Goal: Information Seeking & Learning: Learn about a topic

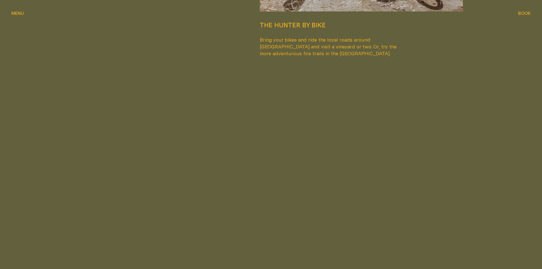
scroll to position [1457, 0]
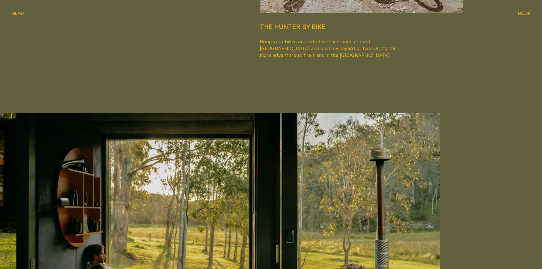
click at [22, 11] on span "Menu" at bounding box center [17, 9] width 13 height 4
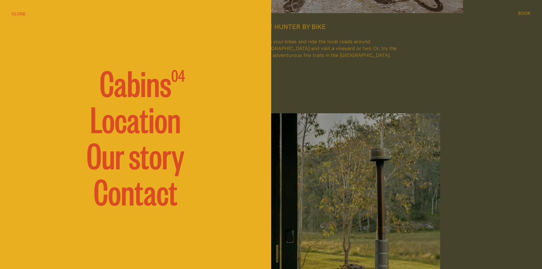
click at [141, 91] on span "Cabins" at bounding box center [136, 82] width 72 height 34
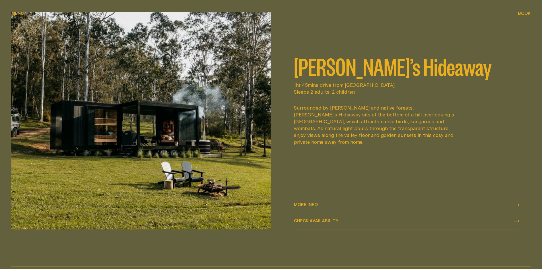
scroll to position [341, 0]
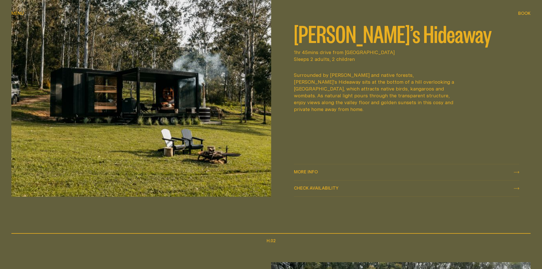
click at [430, 171] on div "More info More info" at bounding box center [406, 172] width 225 height 7
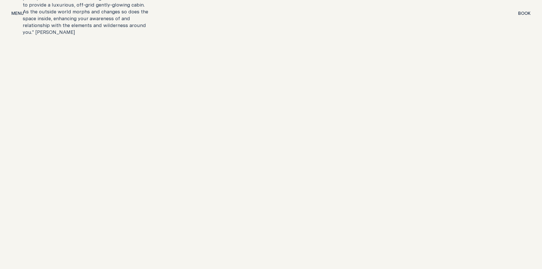
scroll to position [1194, 0]
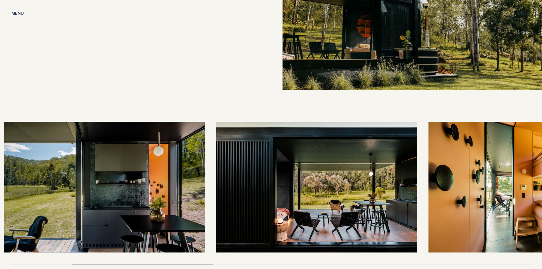
drag, startPoint x: 374, startPoint y: 194, endPoint x: 153, endPoint y: 178, distance: 221.5
click at [153, 178] on img at bounding box center [104, 187] width 201 height 131
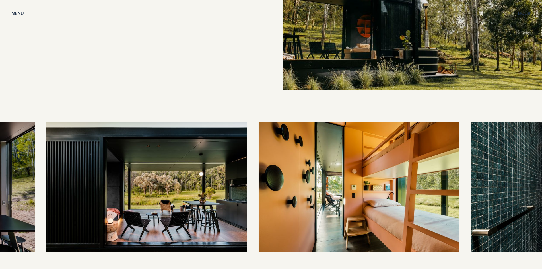
drag, startPoint x: 382, startPoint y: 205, endPoint x: 204, endPoint y: 187, distance: 179.3
click at [204, 187] on img at bounding box center [146, 187] width 201 height 131
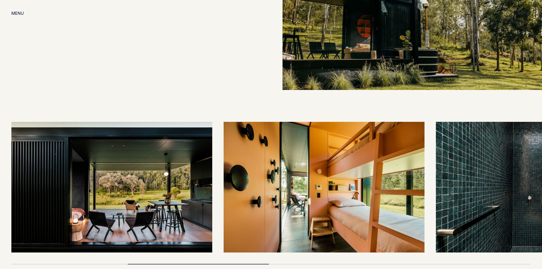
drag, startPoint x: 373, startPoint y: 179, endPoint x: 267, endPoint y: 181, distance: 106.1
click at [267, 181] on img at bounding box center [323, 187] width 201 height 131
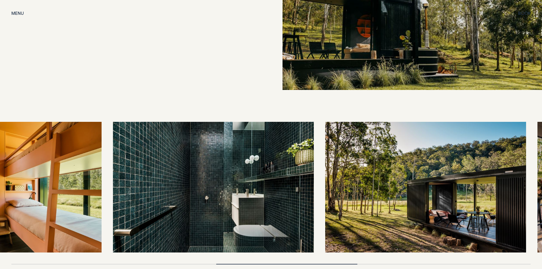
drag, startPoint x: 404, startPoint y: 190, endPoint x: 81, endPoint y: 165, distance: 324.3
click at [81, 165] on img at bounding box center [1, 187] width 201 height 131
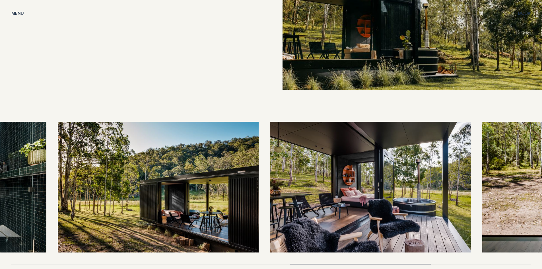
drag, startPoint x: 398, startPoint y: 211, endPoint x: 231, endPoint y: 201, distance: 167.2
click at [231, 201] on img at bounding box center [158, 187] width 201 height 131
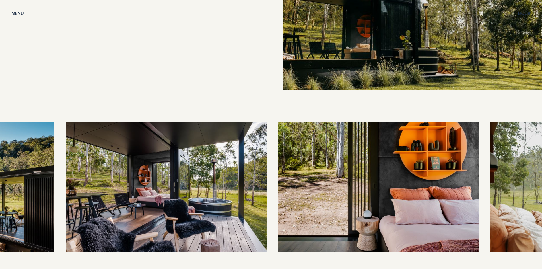
drag, startPoint x: 398, startPoint y: 206, endPoint x: 235, endPoint y: 197, distance: 163.2
click at [235, 197] on img at bounding box center [166, 187] width 201 height 131
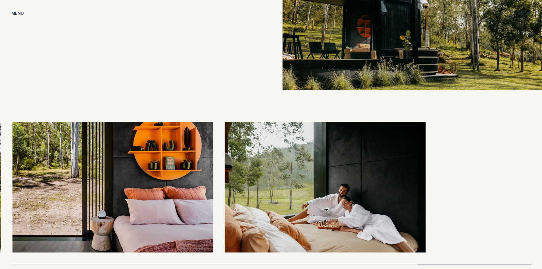
drag, startPoint x: 353, startPoint y: 203, endPoint x: 0, endPoint y: 171, distance: 354.0
click at [13, 173] on img at bounding box center [113, 187] width 201 height 131
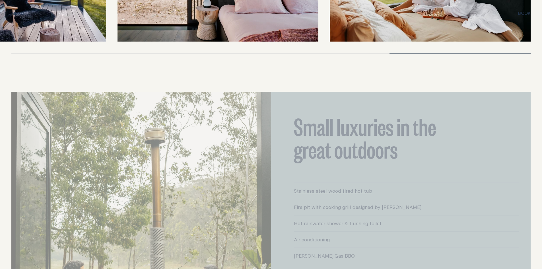
scroll to position [1422, 0]
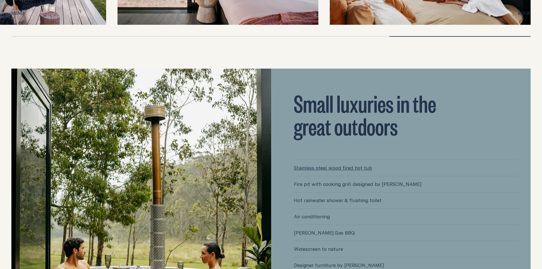
click at [352, 160] on link "Stainless steel wood fired hot tub" at bounding box center [406, 168] width 225 height 16
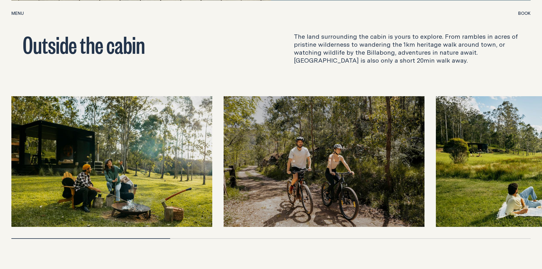
scroll to position [1820, 0]
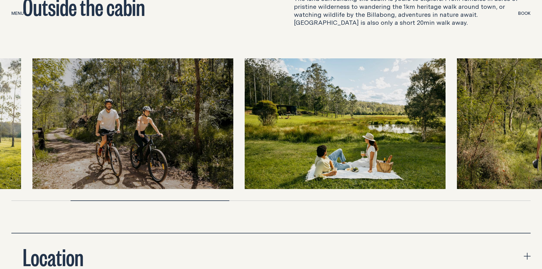
drag, startPoint x: 448, startPoint y: 157, endPoint x: 256, endPoint y: 148, distance: 191.6
click at [256, 148] on img at bounding box center [345, 123] width 201 height 131
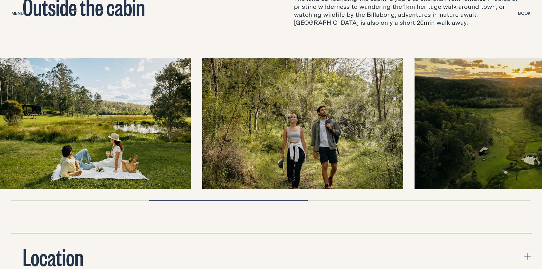
drag, startPoint x: 463, startPoint y: 146, endPoint x: 223, endPoint y: 149, distance: 240.3
click at [223, 149] on img at bounding box center [302, 123] width 201 height 131
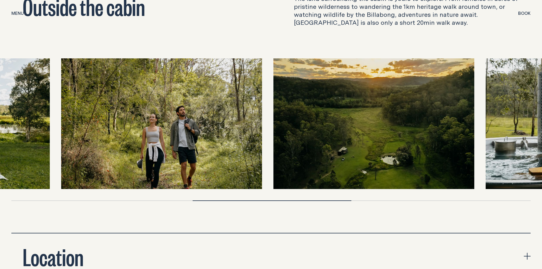
drag, startPoint x: 474, startPoint y: 143, endPoint x: 294, endPoint y: 144, distance: 179.7
click at [294, 144] on img at bounding box center [373, 123] width 201 height 131
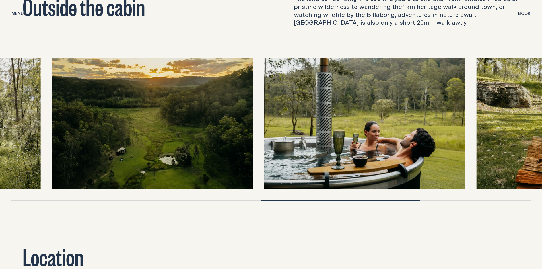
drag, startPoint x: 482, startPoint y: 142, endPoint x: 309, endPoint y: 143, distance: 173.2
click at [309, 143] on img at bounding box center [364, 123] width 201 height 131
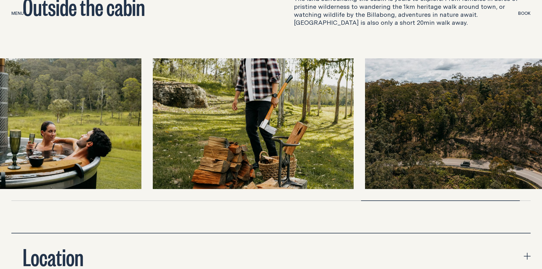
drag, startPoint x: 479, startPoint y: 143, endPoint x: 196, endPoint y: 129, distance: 283.2
click at [196, 129] on img at bounding box center [253, 123] width 201 height 131
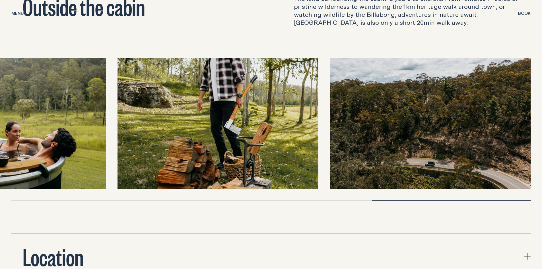
drag, startPoint x: 428, startPoint y: 129, endPoint x: 417, endPoint y: 134, distance: 12.6
click at [417, 134] on img at bounding box center [430, 123] width 201 height 131
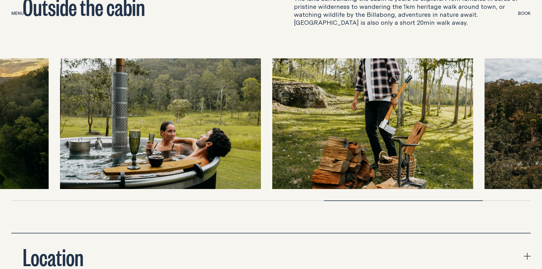
drag, startPoint x: 197, startPoint y: 112, endPoint x: 465, endPoint y: 131, distance: 267.9
click at [465, 131] on img at bounding box center [372, 123] width 201 height 131
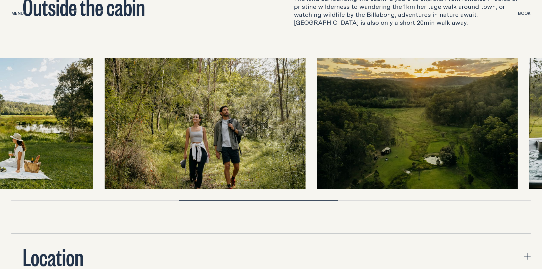
drag, startPoint x: 169, startPoint y: 120, endPoint x: 365, endPoint y: 132, distance: 196.0
click at [365, 132] on img at bounding box center [417, 123] width 201 height 131
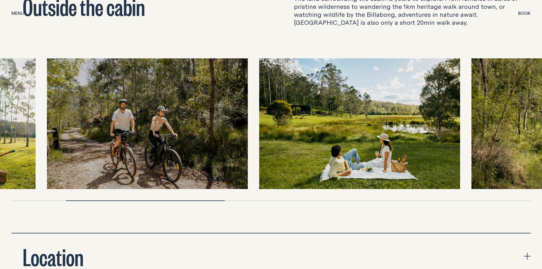
drag, startPoint x: 97, startPoint y: 117, endPoint x: 470, endPoint y: 169, distance: 376.6
click at [460, 170] on img at bounding box center [359, 123] width 201 height 131
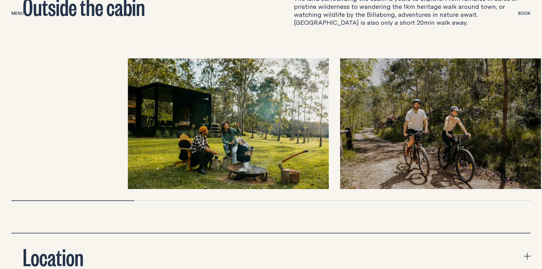
drag, startPoint x: 95, startPoint y: 131, endPoint x: 334, endPoint y: 154, distance: 239.9
click at [328, 154] on img at bounding box center [228, 123] width 201 height 131
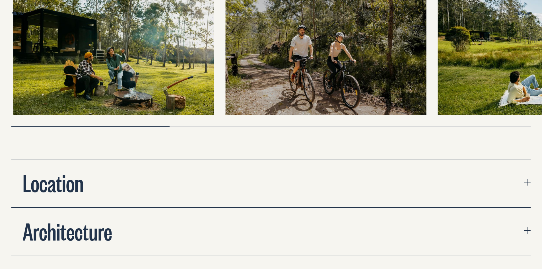
scroll to position [1905, 0]
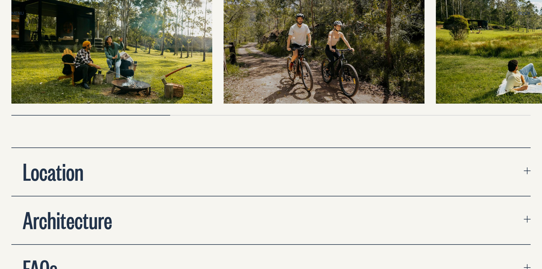
click at [430, 183] on button "Location" at bounding box center [270, 172] width 519 height 48
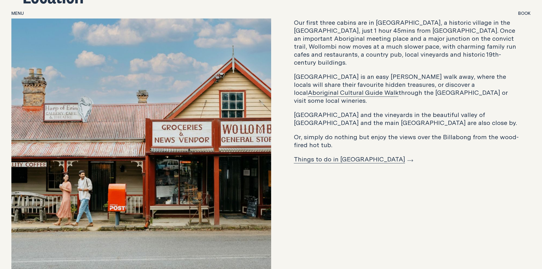
scroll to position [2104, 0]
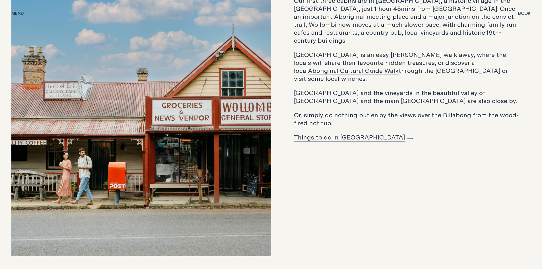
drag, startPoint x: 394, startPoint y: 164, endPoint x: 395, endPoint y: 145, distance: 19.2
click at [395, 145] on div "Our first three cabins are in [GEOGRAPHIC_DATA], a historic village in the [GEO…" at bounding box center [406, 127] width 271 height 260
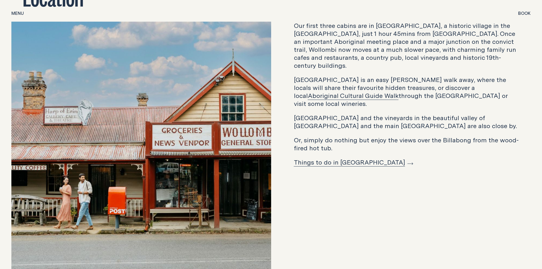
scroll to position [2047, 0]
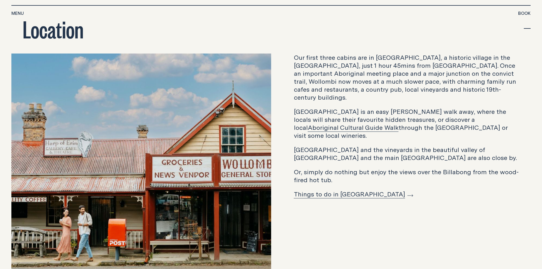
click at [326, 189] on link "Things to do in [GEOGRAPHIC_DATA]" at bounding box center [353, 193] width 119 height 9
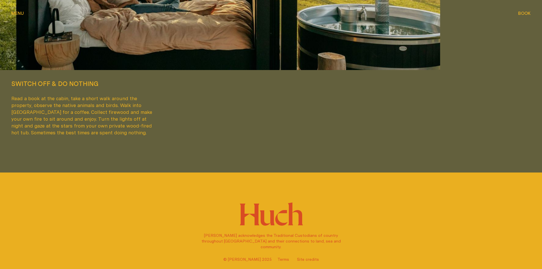
scroll to position [1763, 0]
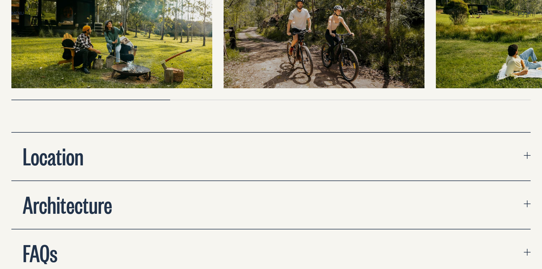
scroll to position [1948, 0]
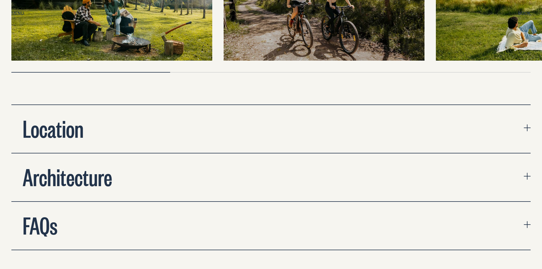
click at [525, 173] on icon "expand accordion" at bounding box center [526, 176] width 7 height 7
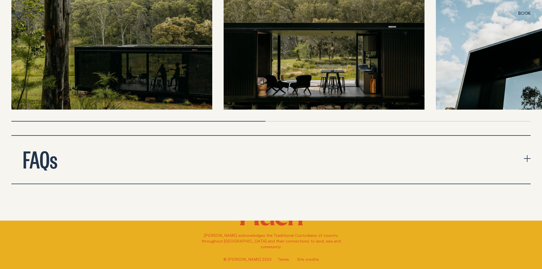
scroll to position [2261, 0]
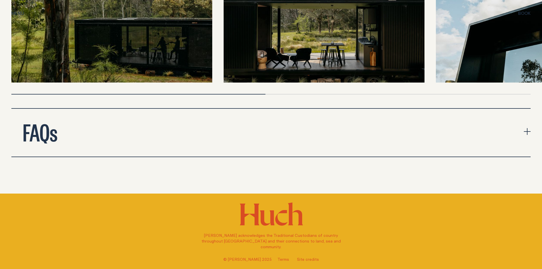
click at [526, 128] on icon "expand accordion" at bounding box center [526, 131] width 7 height 7
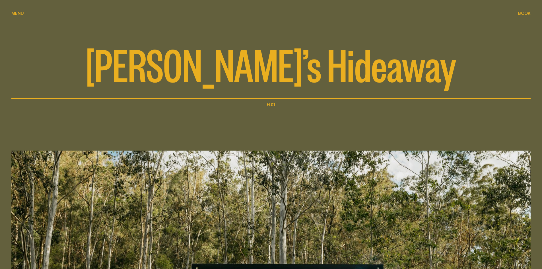
scroll to position [0, 0]
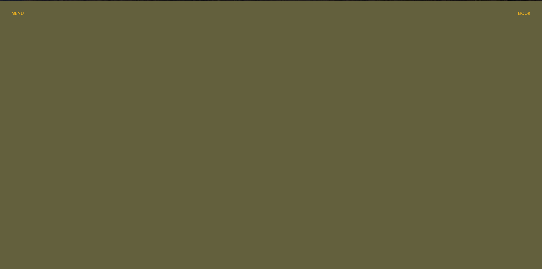
scroll to position [341, 0]
